Goal: Information Seeking & Learning: Understand process/instructions

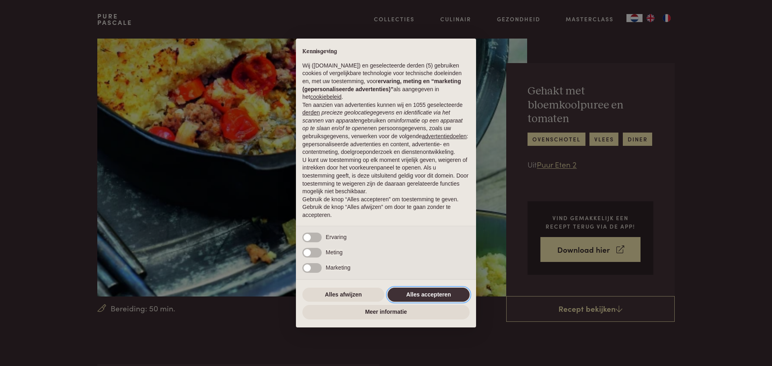
click at [432, 290] on button "Alles accepteren" at bounding box center [428, 295] width 82 height 14
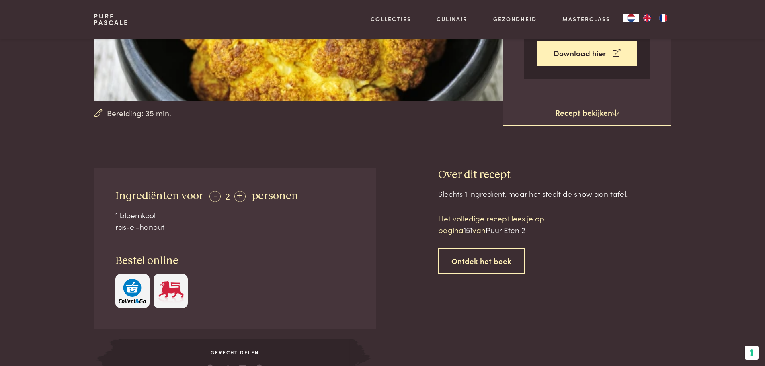
scroll to position [201, 0]
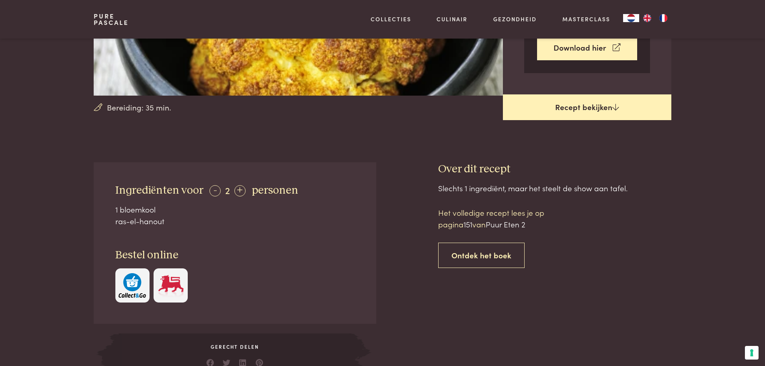
click at [558, 107] on link "Recept bekijken" at bounding box center [587, 107] width 168 height 26
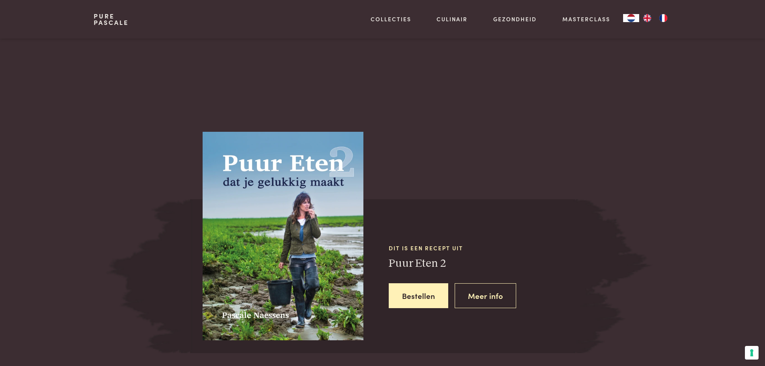
scroll to position [564, 0]
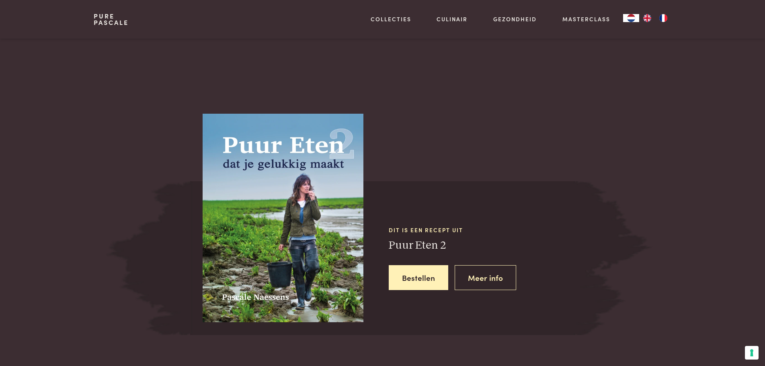
click at [282, 263] on img at bounding box center [283, 218] width 161 height 209
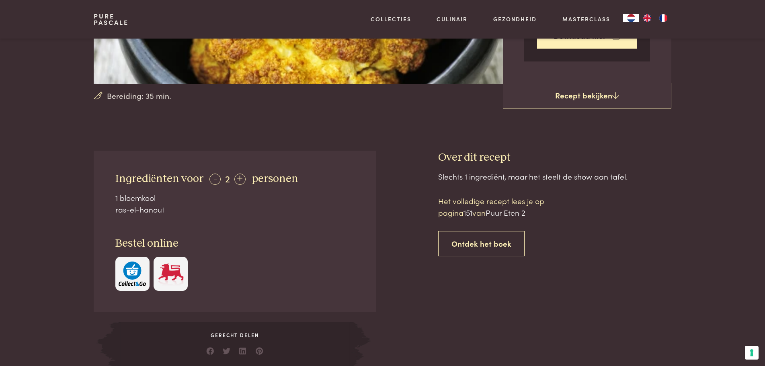
scroll to position [202, 0]
